Goal: Task Accomplishment & Management: Complete application form

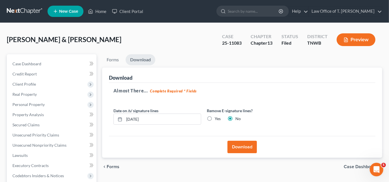
click at [61, 12] on span "New Case" at bounding box center [68, 11] width 19 height 4
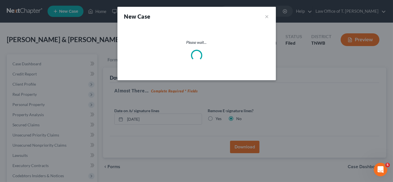
select select "76"
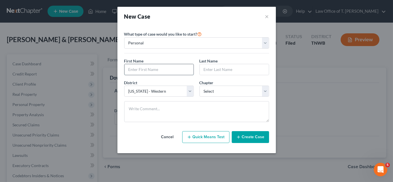
click at [154, 71] on input "text" at bounding box center [158, 69] width 69 height 11
type input "[PERSON_NAME]"
type input "Land"
click at [213, 93] on select "Select 7 11 12 13" at bounding box center [234, 91] width 70 height 11
select select "3"
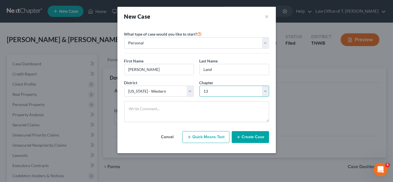
click at [199, 86] on select "Select 7 11 12 13" at bounding box center [234, 91] width 70 height 11
click at [250, 136] on button "Create Case" at bounding box center [249, 137] width 37 height 12
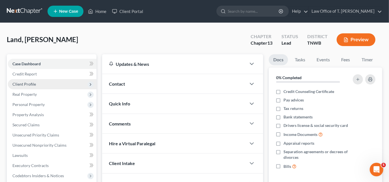
click at [34, 85] on span "Client Profile" at bounding box center [23, 84] width 23 height 5
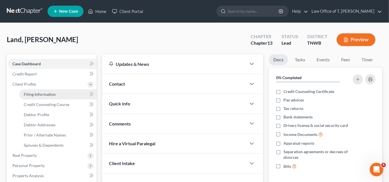
click at [47, 94] on span "Filing Information" at bounding box center [40, 94] width 32 height 5
select select "1"
select select "0"
select select "3"
select select "76"
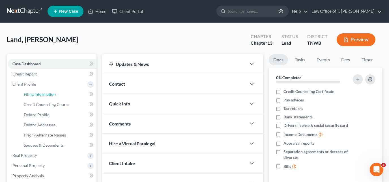
select select "44"
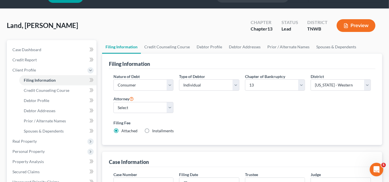
scroll to position [25, 0]
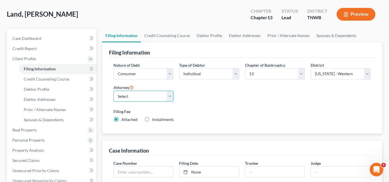
click at [145, 95] on select "Select [PERSON_NAME] - TNWB [PERSON_NAME] - TNMB" at bounding box center [143, 96] width 60 height 11
select select "0"
click at [113, 91] on select "Select [PERSON_NAME] - TNWB [PERSON_NAME] - TNMB" at bounding box center [143, 96] width 60 height 11
click at [152, 119] on label "Installments Installments" at bounding box center [162, 120] width 21 height 6
click at [154, 119] on input "Installments Installments" at bounding box center [156, 119] width 4 height 4
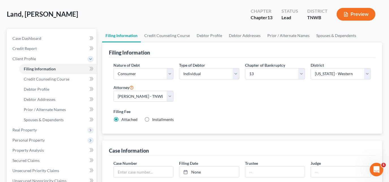
radio input "true"
radio input "false"
type input "0.00"
type input "[DATE]"
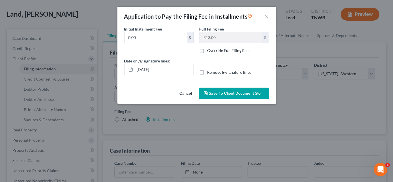
click at [224, 96] on button "Save to Client Document Storage" at bounding box center [234, 94] width 70 height 12
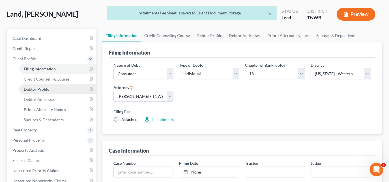
click at [40, 87] on span "Debtor Profile" at bounding box center [36, 89] width 25 height 5
select select "0"
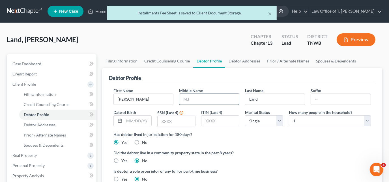
click at [200, 100] on input "text" at bounding box center [209, 99] width 60 height 11
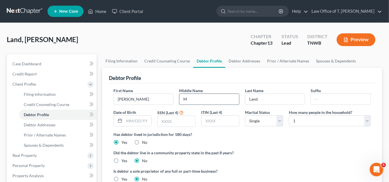
type input "M"
type input "[DATE]"
type input "2812"
click at [277, 120] on select "Select Single Married Separated Divorced Widowed" at bounding box center [264, 120] width 38 height 11
select select "1"
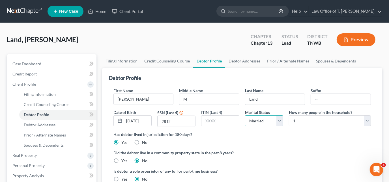
click at [245, 115] on select "Select Single Married Separated Divorced Widowed" at bounding box center [264, 120] width 38 height 11
click at [363, 119] on select "Select 1 2 3 4 5 6 7 8 9 10 11 12 13 14 15 16 17 18 19 20" at bounding box center [330, 120] width 82 height 11
select select "1"
click at [289, 115] on select "Select 1 2 3 4 5 6 7 8 9 10 11 12 13 14 15 16 17 18 19 20" at bounding box center [330, 120] width 82 height 11
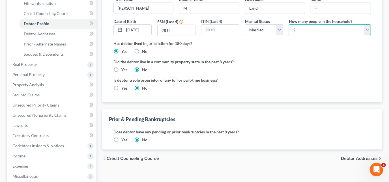
scroll to position [103, 0]
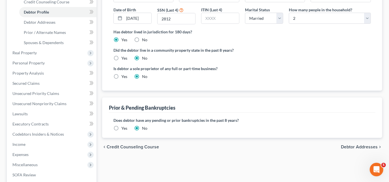
click at [121, 128] on label "Yes" at bounding box center [124, 128] width 6 height 6
click at [124, 128] on input "Yes" at bounding box center [126, 127] width 4 height 4
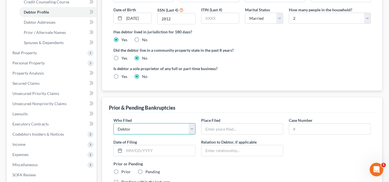
click at [148, 133] on select "Debtor Other" at bounding box center [154, 128] width 82 height 11
click at [113, 123] on select "Debtor Other" at bounding box center [154, 128] width 82 height 11
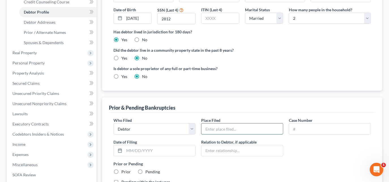
click at [218, 133] on input "text" at bounding box center [241, 129] width 81 height 11
type input "Western District of [US_STATE]"
click at [305, 126] on input "text" at bounding box center [329, 129] width 81 height 11
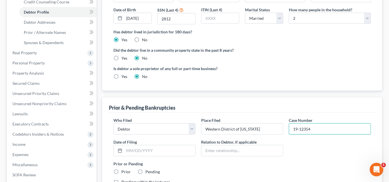
type input "19-12354"
type input "4"
type input "[DATE]"
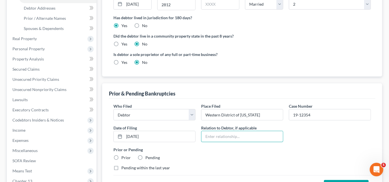
scroll to position [128, 0]
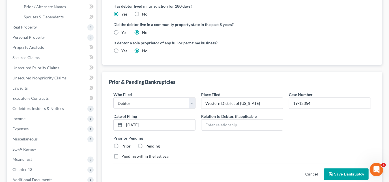
click at [121, 146] on label "Prior" at bounding box center [125, 146] width 9 height 6
click at [124, 146] on input "Prior" at bounding box center [126, 145] width 4 height 4
radio input "true"
click at [341, 172] on button "Save Bankruptcy" at bounding box center [346, 174] width 45 height 12
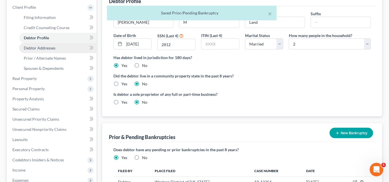
click at [37, 48] on span "Debtor Addresses" at bounding box center [40, 48] width 32 height 5
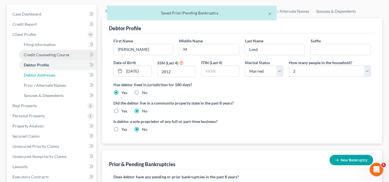
select select "0"
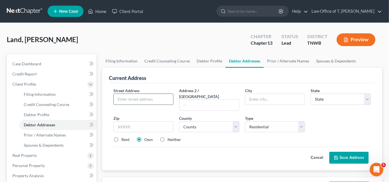
click at [139, 97] on input "text" at bounding box center [144, 99] width 60 height 11
type input "[STREET_ADDRESS][PERSON_NAME]"
type input "[GEOGRAPHIC_DATA]"
select select "44"
type input "38261"
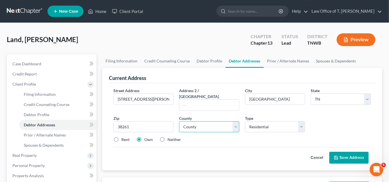
drag, startPoint x: 226, startPoint y: 122, endPoint x: 221, endPoint y: 125, distance: 5.9
click at [226, 122] on select "County [GEOGRAPHIC_DATA] [GEOGRAPHIC_DATA] [GEOGRAPHIC_DATA] [GEOGRAPHIC_DATA] …" at bounding box center [209, 126] width 60 height 11
select select "65"
click at [179, 121] on select "County [GEOGRAPHIC_DATA] [GEOGRAPHIC_DATA] [GEOGRAPHIC_DATA] [GEOGRAPHIC_DATA] …" at bounding box center [209, 126] width 60 height 11
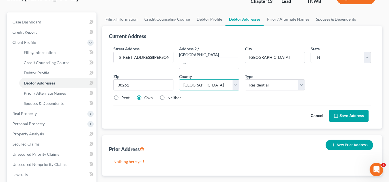
scroll to position [51, 0]
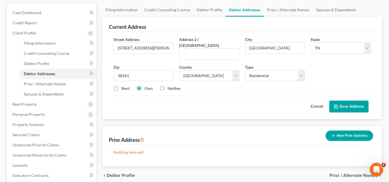
click at [338, 104] on icon at bounding box center [336, 106] width 5 height 5
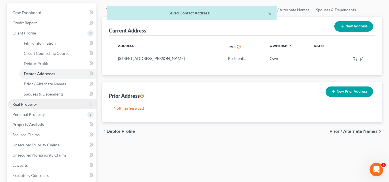
click at [33, 104] on span "Real Property" at bounding box center [24, 104] width 24 height 5
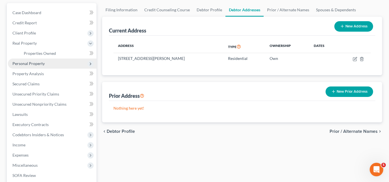
click at [36, 64] on span "Personal Property" at bounding box center [28, 63] width 32 height 5
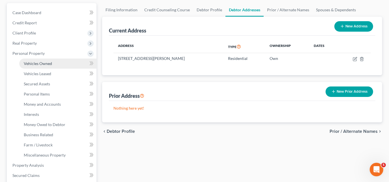
click at [38, 65] on span "Vehicles Owned" at bounding box center [38, 63] width 28 height 5
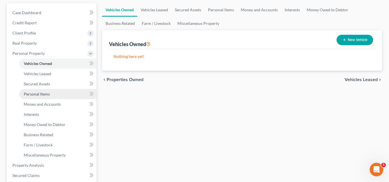
click at [43, 95] on span "Personal Items" at bounding box center [37, 94] width 26 height 5
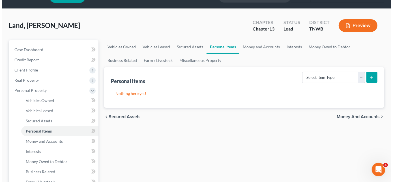
scroll to position [25, 0]
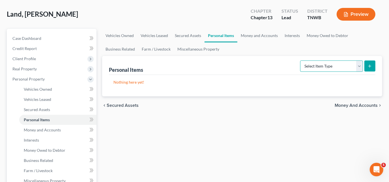
click at [358, 66] on select "Select Item Type Clothing Collectibles Of Value Electronics Firearms Household …" at bounding box center [331, 65] width 63 height 11
select select "clothing"
click at [301, 60] on select "Select Item Type Clothing Collectibles Of Value Electronics Firearms Household …" at bounding box center [331, 65] width 63 height 11
click at [370, 66] on icon "submit" at bounding box center [369, 66] width 5 height 5
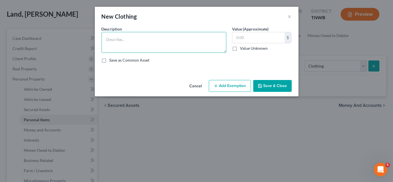
click at [199, 40] on textarea at bounding box center [163, 42] width 125 height 21
type textarea "clothing"
type input "200.00"
click at [269, 86] on button "Save & Close" at bounding box center [272, 86] width 38 height 12
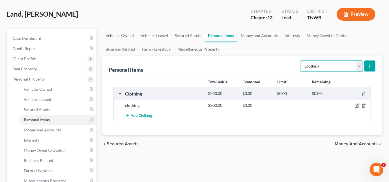
click at [361, 67] on select "Select Item Type Clothing Collectibles Of Value Electronics Firearms Household …" at bounding box center [331, 65] width 63 height 11
select select "electronics"
click at [301, 60] on select "Select Item Type Clothing Collectibles Of Value Electronics Firearms Household …" at bounding box center [331, 65] width 63 height 11
click at [368, 68] on button "submit" at bounding box center [369, 65] width 11 height 11
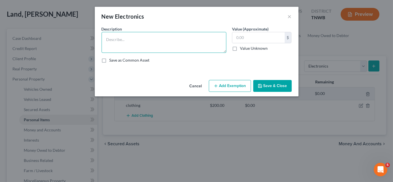
drag, startPoint x: 145, startPoint y: 39, endPoint x: 148, endPoint y: 36, distance: 3.8
click at [146, 38] on textarea at bounding box center [163, 42] width 125 height 21
type textarea "55 inch TV - $200 apple watch - $50"
type input "250.00"
click at [162, 47] on textarea "55 inch TV - $200 apple watch - $50" at bounding box center [163, 42] width 125 height 21
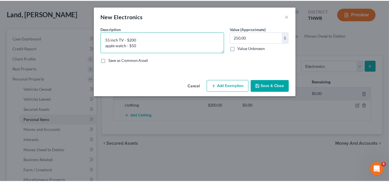
scroll to position [1, 0]
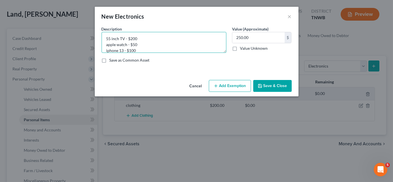
type textarea "55 inch TV - $200 apple watch - $50 iphone 13 - $100"
type input "350.00"
click at [271, 88] on button "Save & Close" at bounding box center [272, 86] width 38 height 12
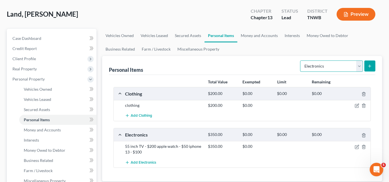
click at [359, 68] on select "Select Item Type Clothing Collectibles Of Value Electronics Firearms Household …" at bounding box center [331, 65] width 63 height 11
select select "household_goods"
click at [301, 60] on select "Select Item Type Clothing Collectibles Of Value Electronics Firearms Household …" at bounding box center [331, 65] width 63 height 11
click at [368, 68] on button "submit" at bounding box center [369, 65] width 11 height 11
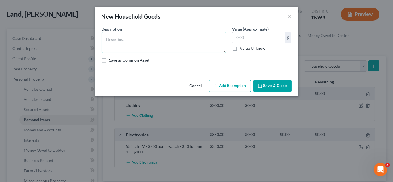
click at [129, 44] on textarea at bounding box center [163, 42] width 125 height 21
type textarea "misc household and furniture"
type input "3,000.00"
click at [256, 87] on button "Save & Close" at bounding box center [272, 86] width 38 height 12
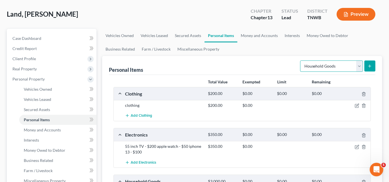
click at [360, 68] on select "Select Item Type Clothing Collectibles Of Value Electronics Firearms Household …" at bounding box center [331, 65] width 63 height 11
select select "jewelry"
click at [301, 60] on select "Select Item Type Clothing Collectibles Of Value Electronics Firearms Household …" at bounding box center [331, 65] width 63 height 11
click at [372, 67] on icon "submit" at bounding box center [369, 66] width 5 height 5
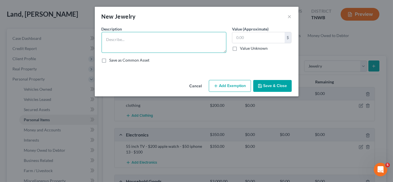
click at [130, 41] on textarea at bounding box center [163, 42] width 125 height 21
type textarea "wedding set"
type input "25.00"
click at [277, 85] on button "Save & Close" at bounding box center [272, 86] width 38 height 12
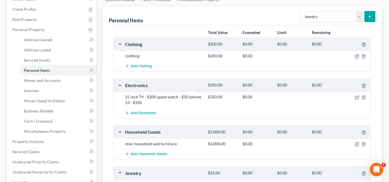
scroll to position [77, 0]
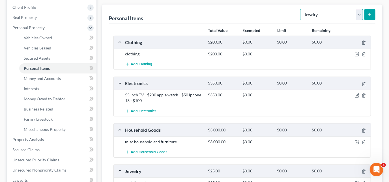
click at [360, 16] on select "Select Item Type Clothing Collectibles Of Value Electronics Firearms Household …" at bounding box center [331, 14] width 63 height 11
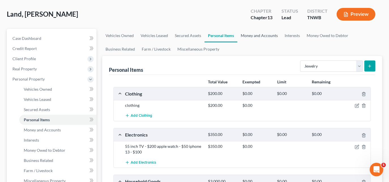
click at [260, 34] on link "Money and Accounts" at bounding box center [259, 36] width 44 height 14
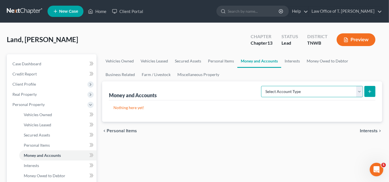
click at [360, 94] on select "Select Account Type Brokerage Cash on Hand Certificates of Deposit Checking Acc…" at bounding box center [312, 91] width 102 height 11
select select "checking"
click at [262, 86] on select "Select Account Type Brokerage Cash on Hand Certificates of Deposit Checking Acc…" at bounding box center [312, 91] width 102 height 11
click at [369, 90] on icon "submit" at bounding box center [369, 91] width 5 height 5
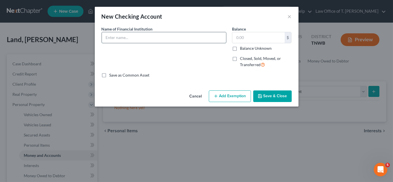
click at [153, 39] on input "text" at bounding box center [164, 37] width 124 height 11
type input "Regions Bank"
type input "25.00"
click at [271, 96] on button "Save & Close" at bounding box center [272, 96] width 38 height 12
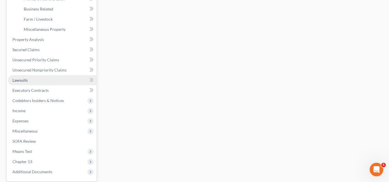
scroll to position [180, 0]
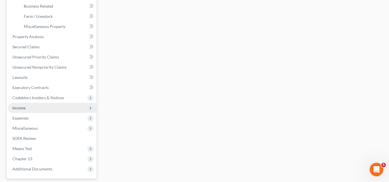
click at [23, 107] on span "Income" at bounding box center [18, 107] width 13 height 5
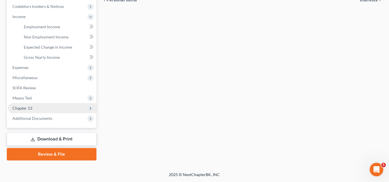
scroll to position [169, 0]
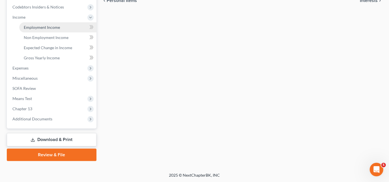
click at [47, 29] on link "Employment Income" at bounding box center [57, 27] width 77 height 10
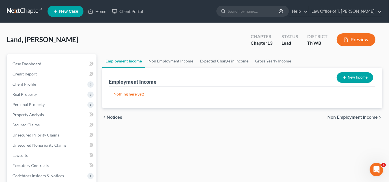
click at [351, 77] on button "New Income" at bounding box center [354, 77] width 36 height 10
select select "0"
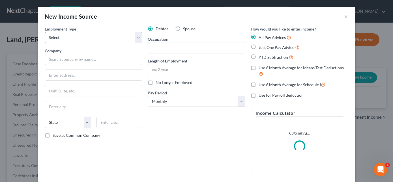
click at [93, 41] on select "Select Full or [DEMOGRAPHIC_DATA] Employment Self Employment" at bounding box center [93, 37] width 97 height 11
select select "0"
click at [45, 32] on select "Select Full or [DEMOGRAPHIC_DATA] Employment Self Employment" at bounding box center [93, 37] width 97 height 11
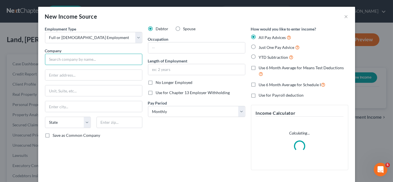
click at [84, 61] on input "text" at bounding box center [93, 59] width 97 height 11
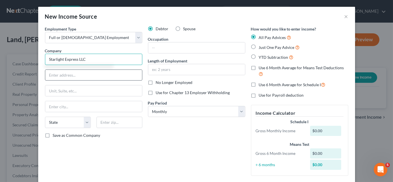
type input "Starlight Express LLC"
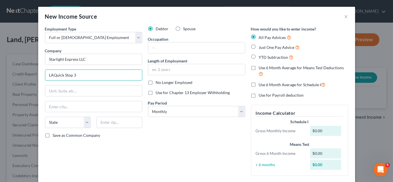
type input "LAQuick Stop 3"
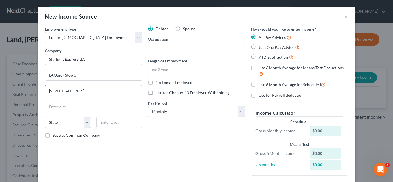
type input "[STREET_ADDRESS]"
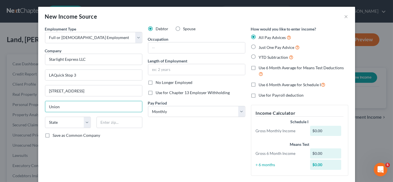
type input "[GEOGRAPHIC_DATA]"
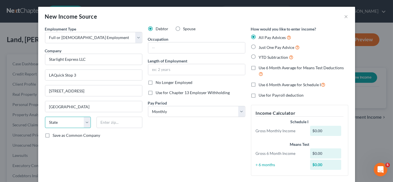
select select "44"
type input "38261"
type input "manager"
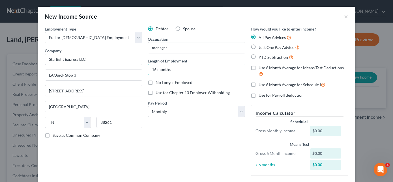
type input "16 months"
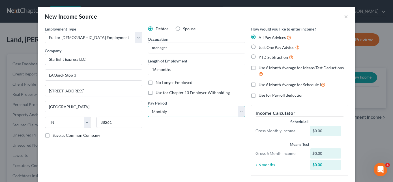
click at [174, 111] on select "Select Monthly Twice Monthly Every Other Week Weekly" at bounding box center [196, 111] width 97 height 11
select select "3"
click at [148, 106] on select "Select Monthly Twice Monthly Every Other Week Weekly" at bounding box center [196, 111] width 97 height 11
click at [259, 47] on label "Just One Pay Advice" at bounding box center [279, 47] width 41 height 7
click at [261, 47] on input "Just One Pay Advice" at bounding box center [263, 46] width 4 height 4
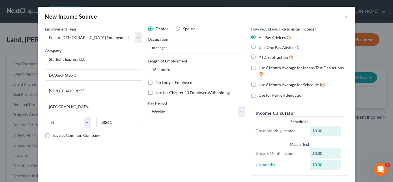
radio input "true"
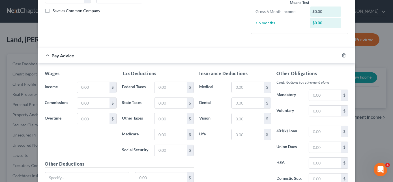
scroll to position [128, 0]
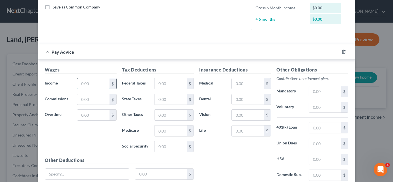
click at [99, 85] on input "text" at bounding box center [93, 83] width 32 height 11
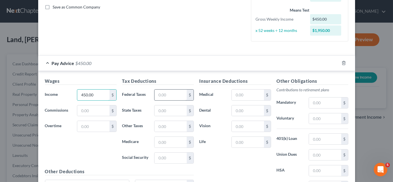
type input "450.00"
click at [166, 95] on input "text" at bounding box center [170, 95] width 32 height 11
type input "20.00"
click at [172, 158] on input "text" at bounding box center [170, 158] width 32 height 11
type input "27.90"
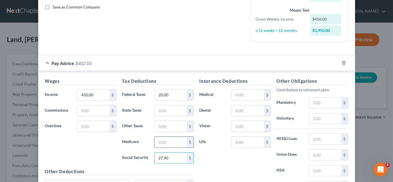
click at [165, 146] on input "text" at bounding box center [170, 142] width 32 height 11
type input "6.52"
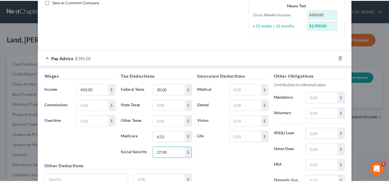
scroll to position [185, 0]
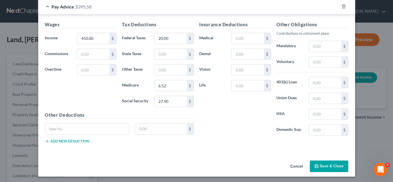
click at [332, 169] on button "Save & Close" at bounding box center [328, 167] width 38 height 12
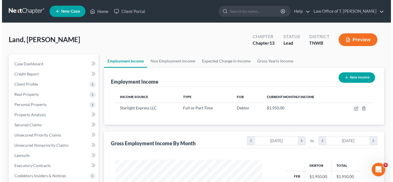
scroll to position [101, 157]
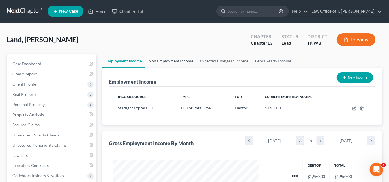
click at [170, 61] on link "Non Employment Income" at bounding box center [170, 61] width 51 height 14
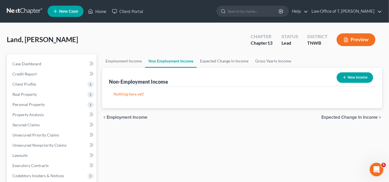
click at [350, 77] on button "New Income" at bounding box center [354, 77] width 36 height 10
select select "0"
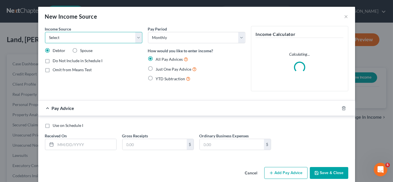
click at [105, 39] on select "Select Unemployment Disability (from employer) Pension Retirement Social Securi…" at bounding box center [93, 37] width 97 height 11
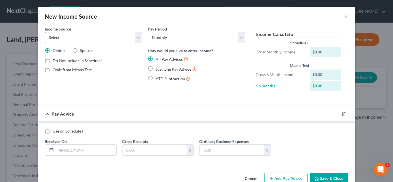
select select "4"
click at [45, 32] on select "Select Unemployment Disability (from employer) Pension Retirement Social Securi…" at bounding box center [93, 37] width 97 height 11
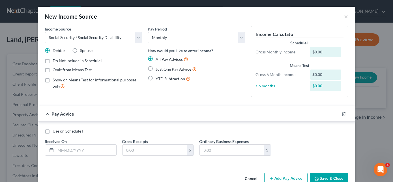
click at [80, 51] on label "Spouse" at bounding box center [86, 51] width 12 height 6
click at [83, 51] on input "Spouse" at bounding box center [85, 50] width 4 height 4
radio input "true"
click at [156, 69] on label "Just One Pay Advice" at bounding box center [176, 69] width 41 height 7
click at [158, 69] on input "Just One Pay Advice" at bounding box center [160, 68] width 4 height 4
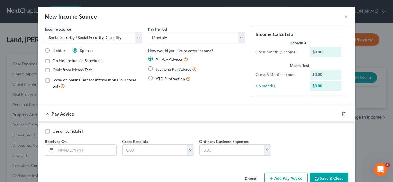
radio input "true"
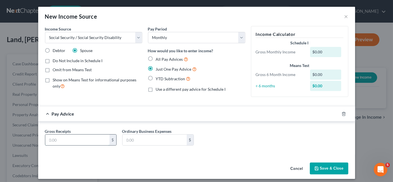
click at [64, 140] on input "text" at bounding box center [77, 140] width 64 height 11
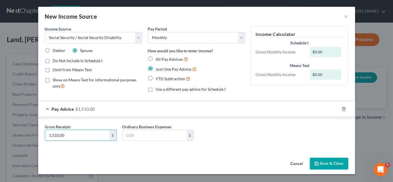
type input "1,510.00"
click at [327, 165] on button "Save & Close" at bounding box center [328, 164] width 38 height 12
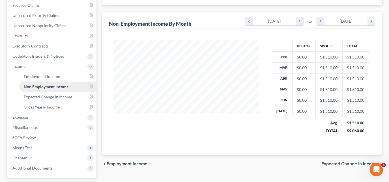
scroll to position [128, 0]
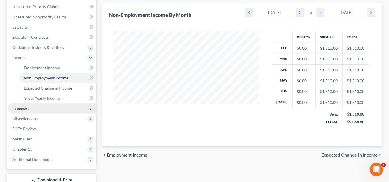
click at [26, 106] on span "Expenses" at bounding box center [20, 108] width 16 height 5
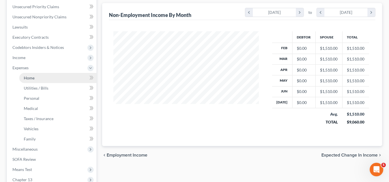
click at [36, 79] on link "Home" at bounding box center [57, 78] width 77 height 10
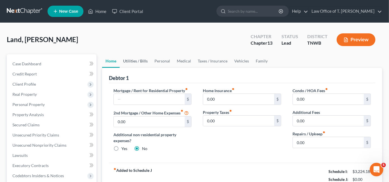
click at [133, 58] on link "Utilities / Bills" at bounding box center [135, 61] width 31 height 14
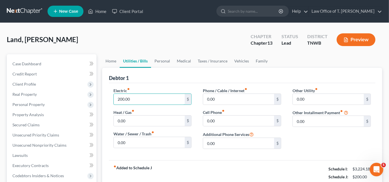
type input "200.00"
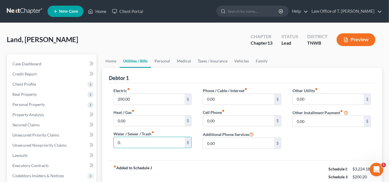
type input "0"
type input "35.00"
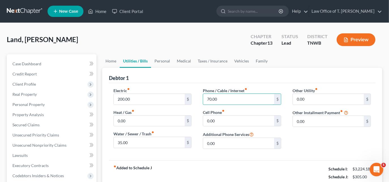
type input "70.00"
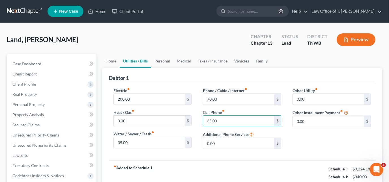
type input "35.00"
click at [161, 60] on link "Personal" at bounding box center [162, 61] width 22 height 14
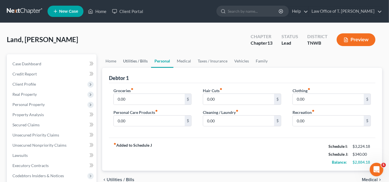
click at [137, 61] on link "Utilities / Bills" at bounding box center [135, 61] width 31 height 14
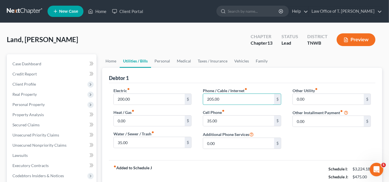
type input "205.00"
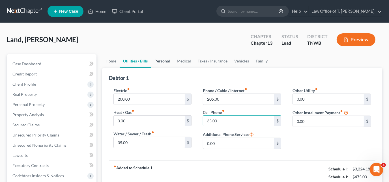
click at [161, 62] on link "Personal" at bounding box center [162, 61] width 22 height 14
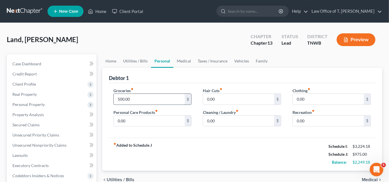
type input "500.00"
type input "40.00"
type input "50.00"
type input "100.00"
click at [184, 63] on link "Medical" at bounding box center [183, 61] width 21 height 14
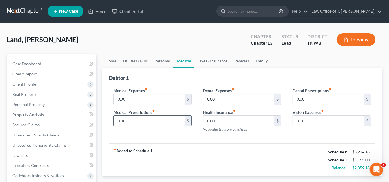
click at [157, 120] on input "0.00" at bounding box center [149, 121] width 71 height 11
type input "150.00"
click at [217, 60] on link "Taxes / Insurance" at bounding box center [212, 61] width 36 height 14
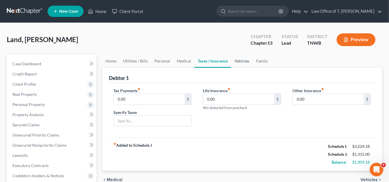
click at [241, 60] on link "Vehicles" at bounding box center [241, 61] width 21 height 14
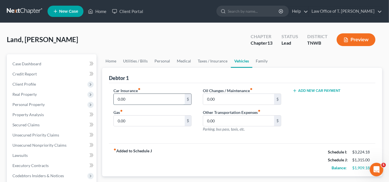
click at [143, 98] on input "0.00" at bounding box center [149, 99] width 71 height 11
type input "400.00"
type input "150.00"
type input "65.00"
click at [109, 60] on link "Home" at bounding box center [111, 61] width 18 height 14
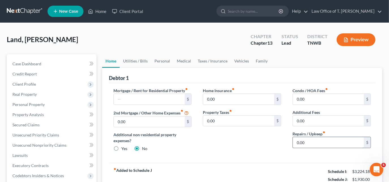
click at [307, 140] on input "0.00" at bounding box center [328, 142] width 71 height 11
type input "100.00"
click at [224, 103] on input "0.00" at bounding box center [238, 99] width 71 height 11
click at [139, 60] on link "Utilities / Bills" at bounding box center [135, 61] width 31 height 14
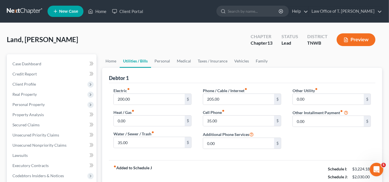
click at [143, 90] on div "Electric fiber_manual_record 200.00 $" at bounding box center [152, 96] width 78 height 17
click at [142, 95] on input "200.00" at bounding box center [149, 99] width 71 height 11
click at [148, 99] on input "300.0" at bounding box center [149, 99] width 71 height 11
type input "300.00"
type input "45.00"
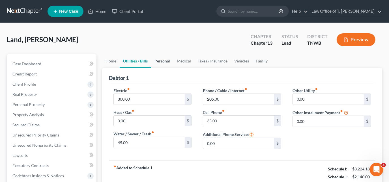
click at [164, 63] on link "Personal" at bounding box center [162, 61] width 22 height 14
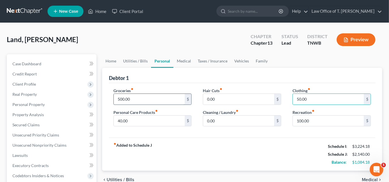
click at [149, 97] on input "500.00" at bounding box center [149, 99] width 71 height 11
type input "800.00"
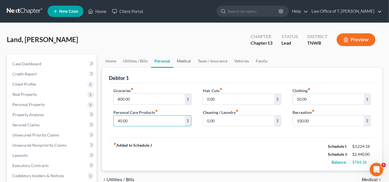
click at [184, 62] on link "Medical" at bounding box center [183, 61] width 21 height 14
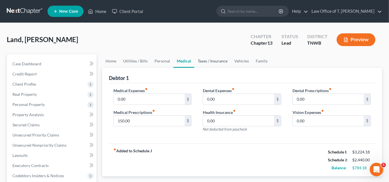
click at [208, 64] on link "Taxes / Insurance" at bounding box center [212, 61] width 36 height 14
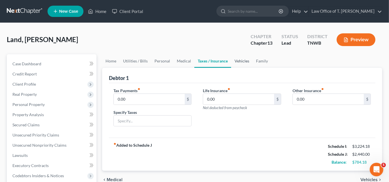
click at [238, 61] on link "Vehicles" at bounding box center [241, 61] width 21 height 14
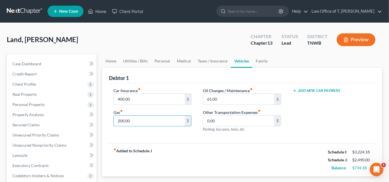
type input "200.00"
click at [261, 62] on link "Family" at bounding box center [261, 61] width 19 height 14
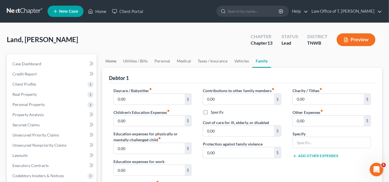
click at [109, 62] on link "Home" at bounding box center [111, 61] width 18 height 14
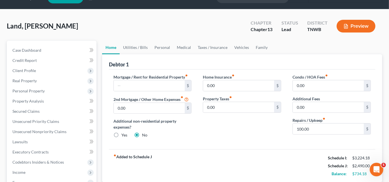
scroll to position [25, 0]
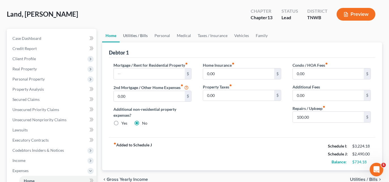
click at [134, 37] on link "Utilities / Bills" at bounding box center [135, 36] width 31 height 14
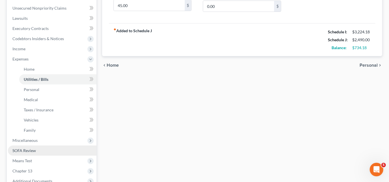
scroll to position [180, 0]
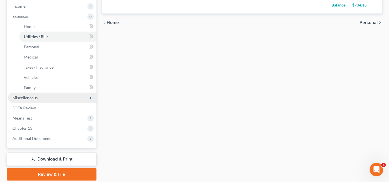
click at [45, 99] on span "Miscellaneous" at bounding box center [52, 98] width 88 height 10
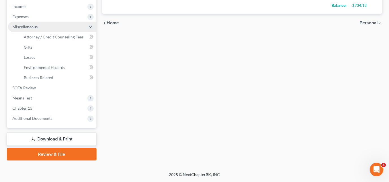
scroll to position [179, 0]
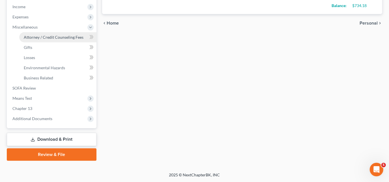
click at [65, 38] on span "Attorney / Credit Counseling Fees" at bounding box center [54, 37] width 60 height 5
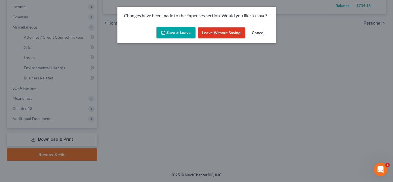
click at [189, 36] on button "Save & Leave" at bounding box center [175, 33] width 39 height 12
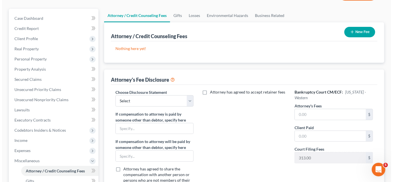
scroll to position [51, 0]
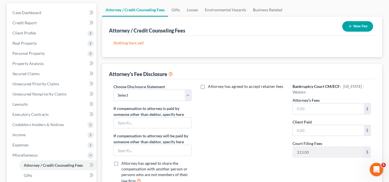
click at [361, 25] on button "New Fee" at bounding box center [357, 26] width 31 height 10
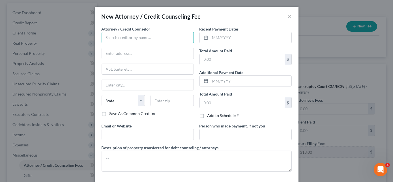
click at [187, 37] on input "text" at bounding box center [147, 37] width 92 height 11
type input "Cricket"
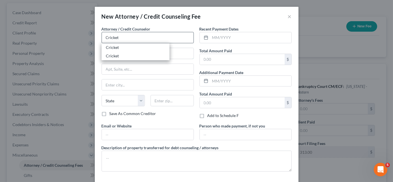
type input "[STREET_ADDRESS][PERSON_NAME]"
type input "Stockton"
select select "4"
type input "95210"
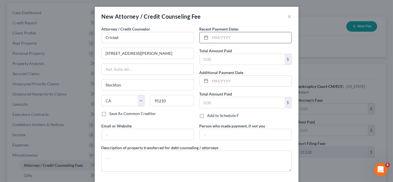
click at [235, 39] on input "text" at bounding box center [250, 37] width 81 height 11
type input "08/2025"
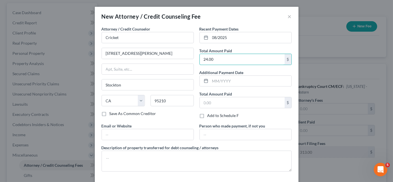
type input "24.00"
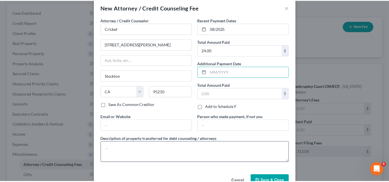
scroll to position [24, 0]
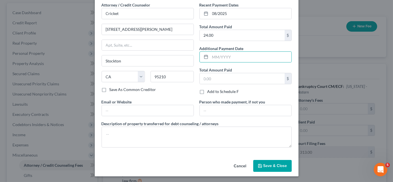
click at [276, 163] on span "Save & Close" at bounding box center [275, 165] width 24 height 5
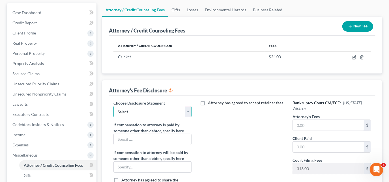
click at [177, 114] on select "Select Chapter 11 Ch 13 Chapter 7" at bounding box center [152, 111] width 78 height 11
select select "1"
click at [113, 106] on select "Select Chapter 11 Ch 13 Chapter 7" at bounding box center [152, 111] width 78 height 11
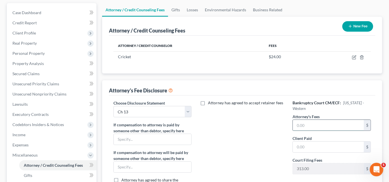
click at [313, 123] on input "text" at bounding box center [328, 125] width 71 height 11
type input "4,750.00"
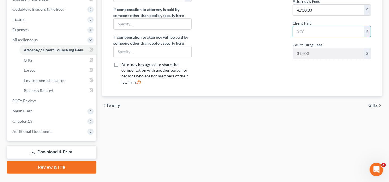
scroll to position [179, 0]
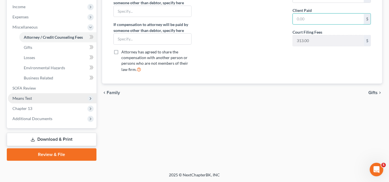
click at [29, 98] on span "Means Test" at bounding box center [22, 98] width 20 height 5
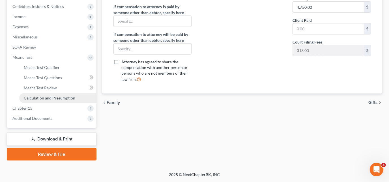
scroll to position [169, 0]
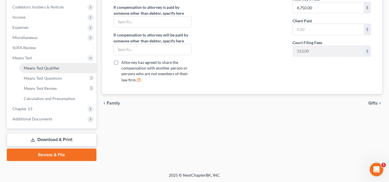
click at [45, 70] on link "Means Test Qualifier" at bounding box center [57, 68] width 77 height 10
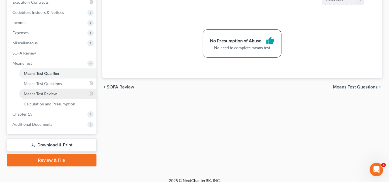
scroll to position [169, 0]
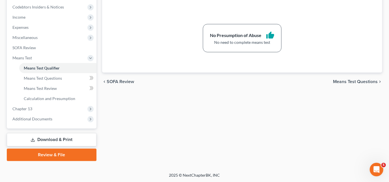
click at [60, 139] on link "Download & Print" at bounding box center [52, 139] width 90 height 13
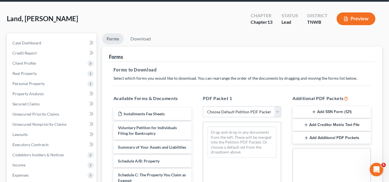
scroll to position [51, 0]
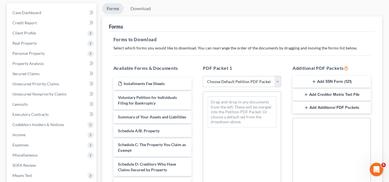
click at [237, 82] on select "Choose Default Petition PDF Packet Complete Bankruptcy Petition (all forms and …" at bounding box center [242, 81] width 78 height 11
select select "3"
click at [203, 76] on select "Choose Default Petition PDF Packet Complete Bankruptcy Petition (all forms and …" at bounding box center [242, 81] width 78 height 11
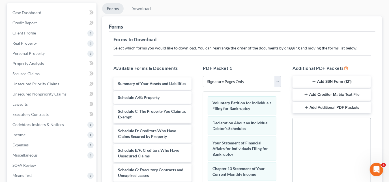
click at [321, 81] on button "Add SSN Form (121)" at bounding box center [331, 82] width 78 height 12
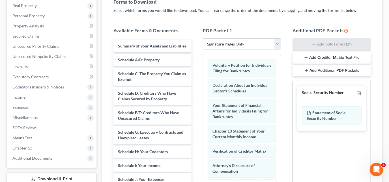
scroll to position [166, 0]
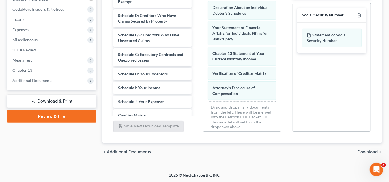
click at [358, 152] on span "Download" at bounding box center [367, 152] width 20 height 5
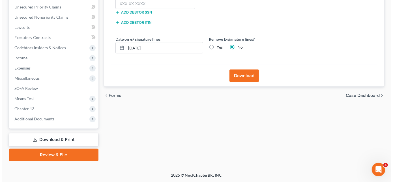
scroll to position [102, 0]
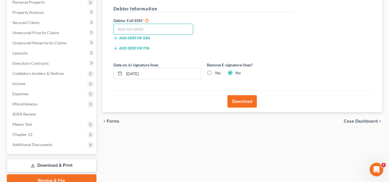
click at [157, 32] on input "text" at bounding box center [153, 29] width 80 height 11
type input "401-06-2812"
click at [242, 96] on button "Download" at bounding box center [241, 101] width 29 height 12
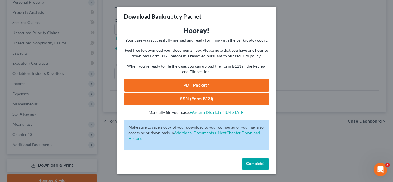
click at [206, 85] on link "PDF Packet 1" at bounding box center [196, 85] width 145 height 12
click at [179, 100] on link "SSN (Form B121)" at bounding box center [196, 99] width 145 height 12
